Goal: Find specific page/section: Find specific page/section

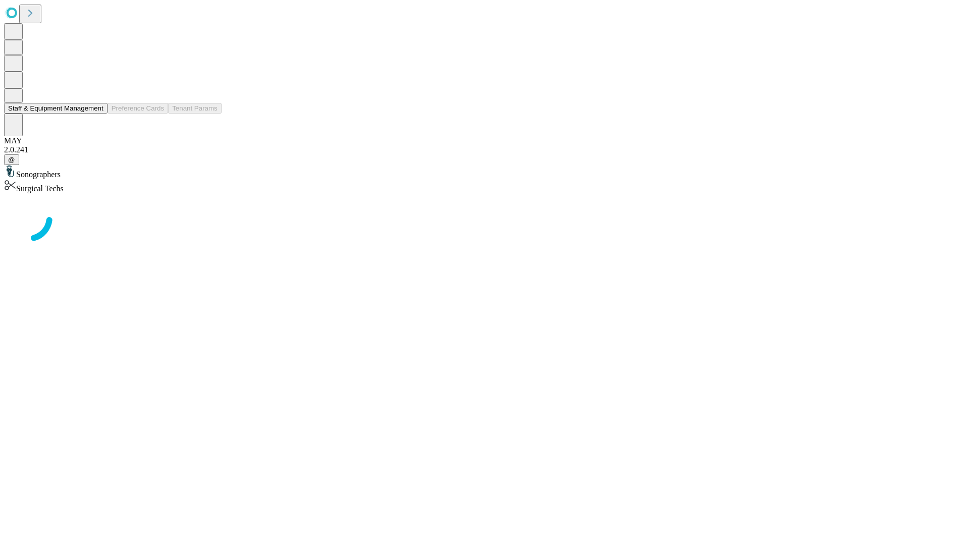
click at [96, 114] on button "Staff & Equipment Management" at bounding box center [55, 108] width 103 height 11
